Goal: Task Accomplishment & Management: Use online tool/utility

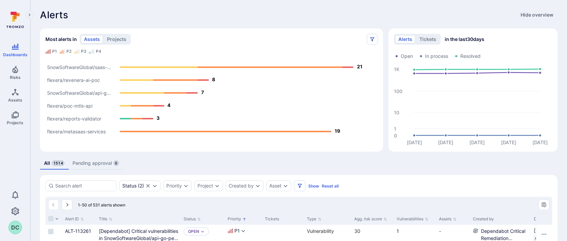
scroll to position [107, 0]
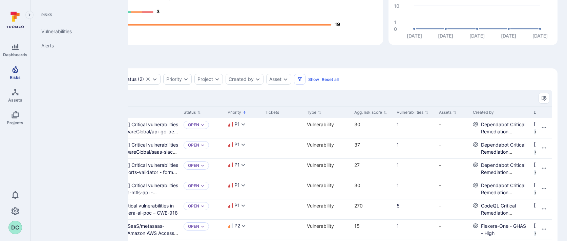
click at [14, 68] on icon "Risks" at bounding box center [15, 69] width 6 height 7
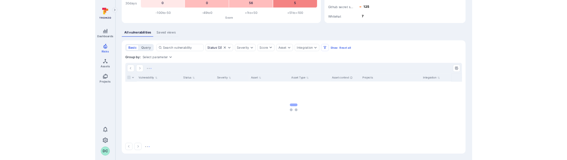
scroll to position [107, 0]
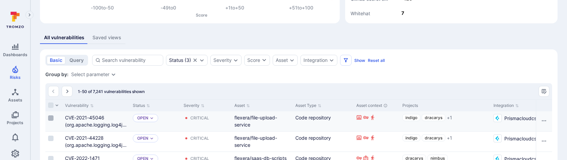
click at [51, 117] on input "Select row" at bounding box center [50, 118] width 5 height 5
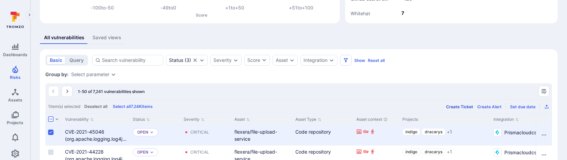
click at [460, 105] on div "Create Ticket" at bounding box center [459, 106] width 27 height 5
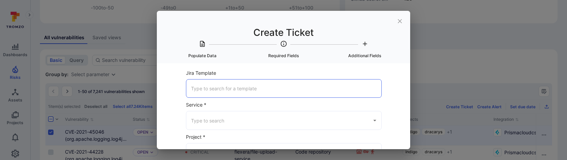
click at [232, 89] on input "Jira Template" at bounding box center [283, 89] width 189 height 12
